Goal: Check status: Check status

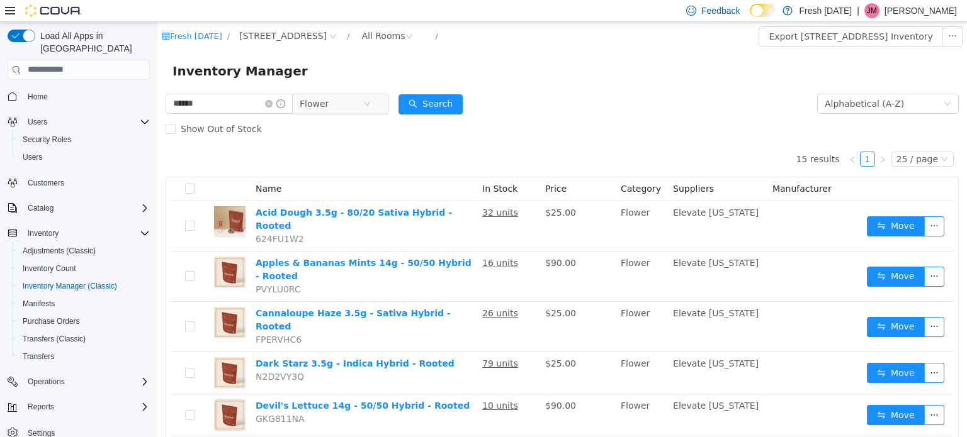
click at [621, 68] on div "Inventory Manager" at bounding box center [561, 70] width 779 height 20
click at [273, 101] on icon "icon: close-circle" at bounding box center [269, 103] width 8 height 8
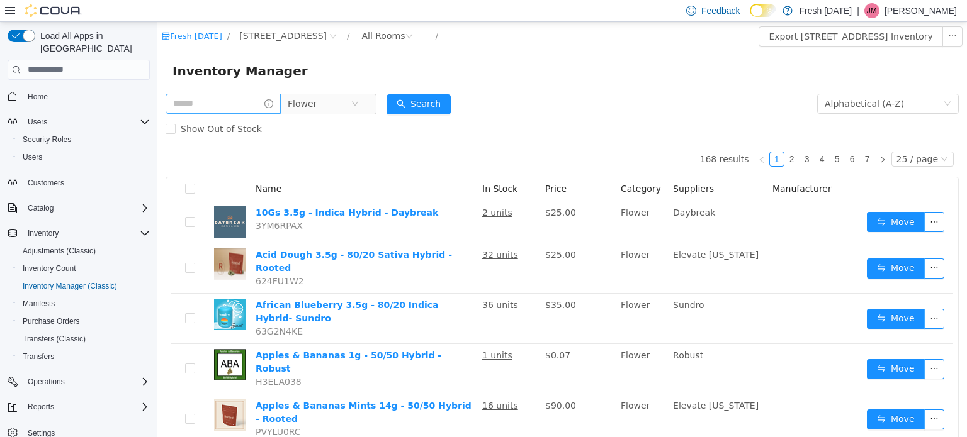
click at [630, 91] on form "Flower Alphabetical (A-Z) Search Show Out of Stock" at bounding box center [562, 116] width 793 height 50
click at [585, 76] on div "Inventory Manager" at bounding box center [561, 70] width 779 height 20
click at [636, 90] on div "Inventory Manager" at bounding box center [561, 70] width 809 height 40
click at [45, 92] on span "Home" at bounding box center [38, 97] width 20 height 10
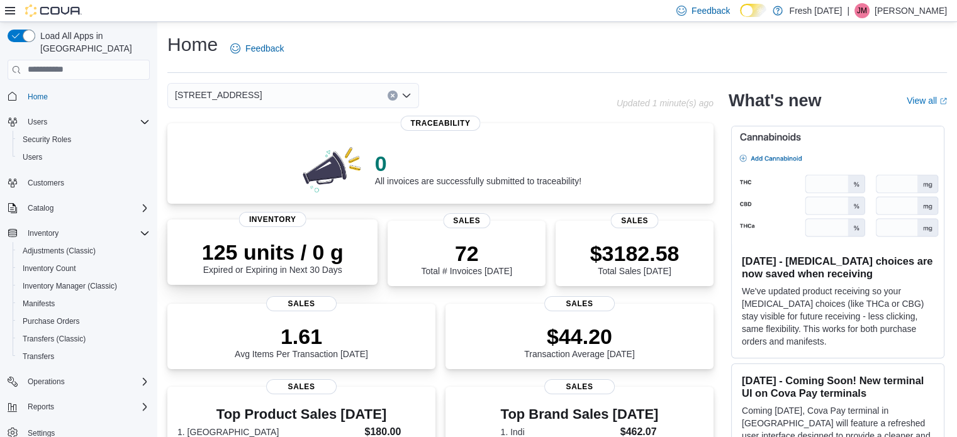
click at [308, 266] on div "125 units / 0 g Expired or Expiring in Next 30 Days" at bounding box center [273, 257] width 142 height 35
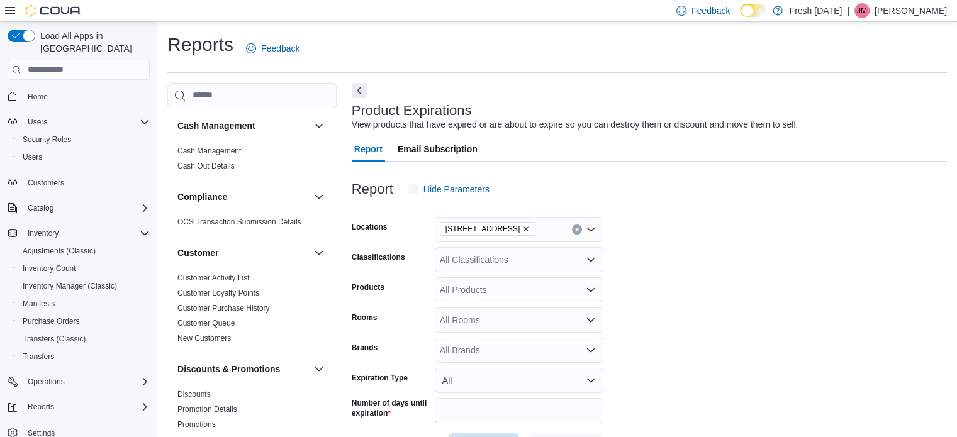
scroll to position [29, 0]
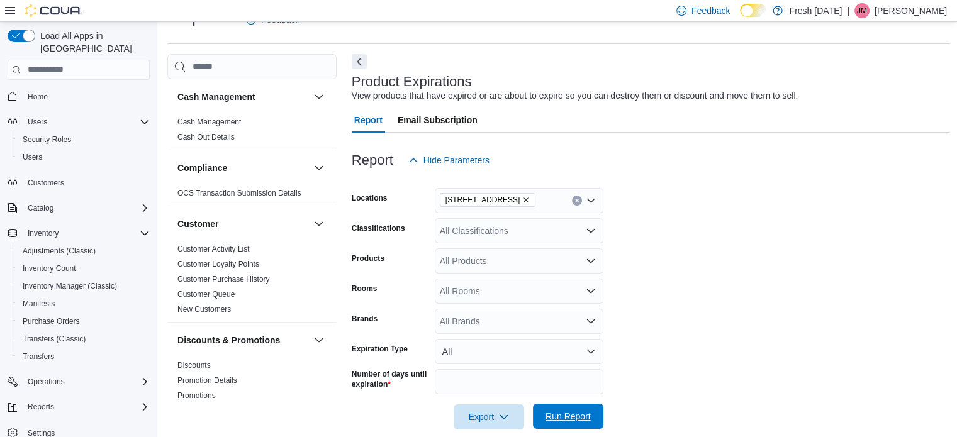
click at [554, 413] on span "Run Report" at bounding box center [568, 416] width 45 height 13
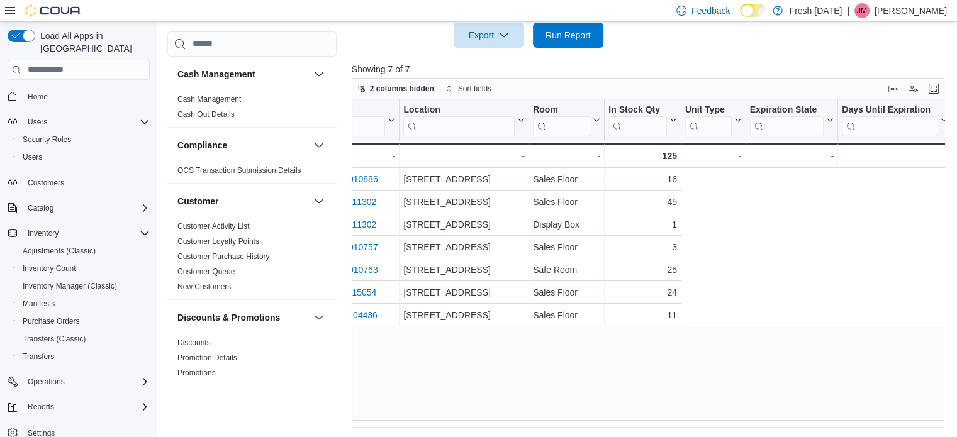
scroll to position [0, 0]
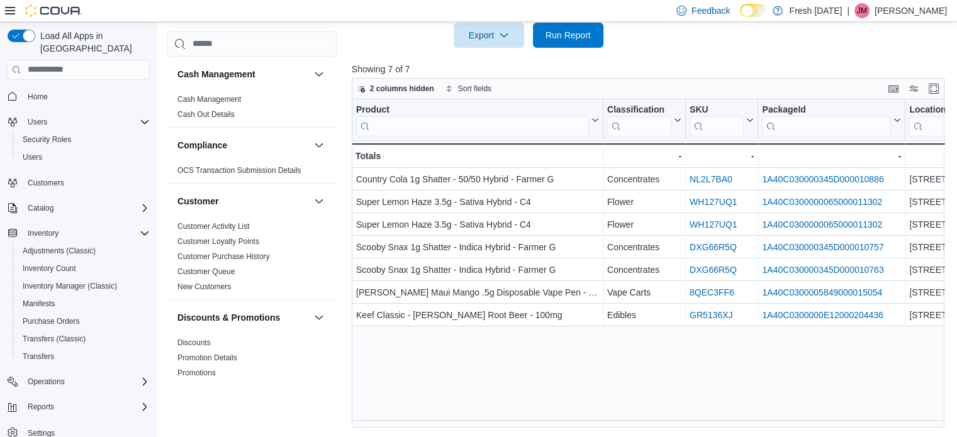
click at [449, 390] on div "Product Click to view column header actions Classification Click to view column…" at bounding box center [651, 263] width 599 height 329
